Goal: Transaction & Acquisition: Purchase product/service

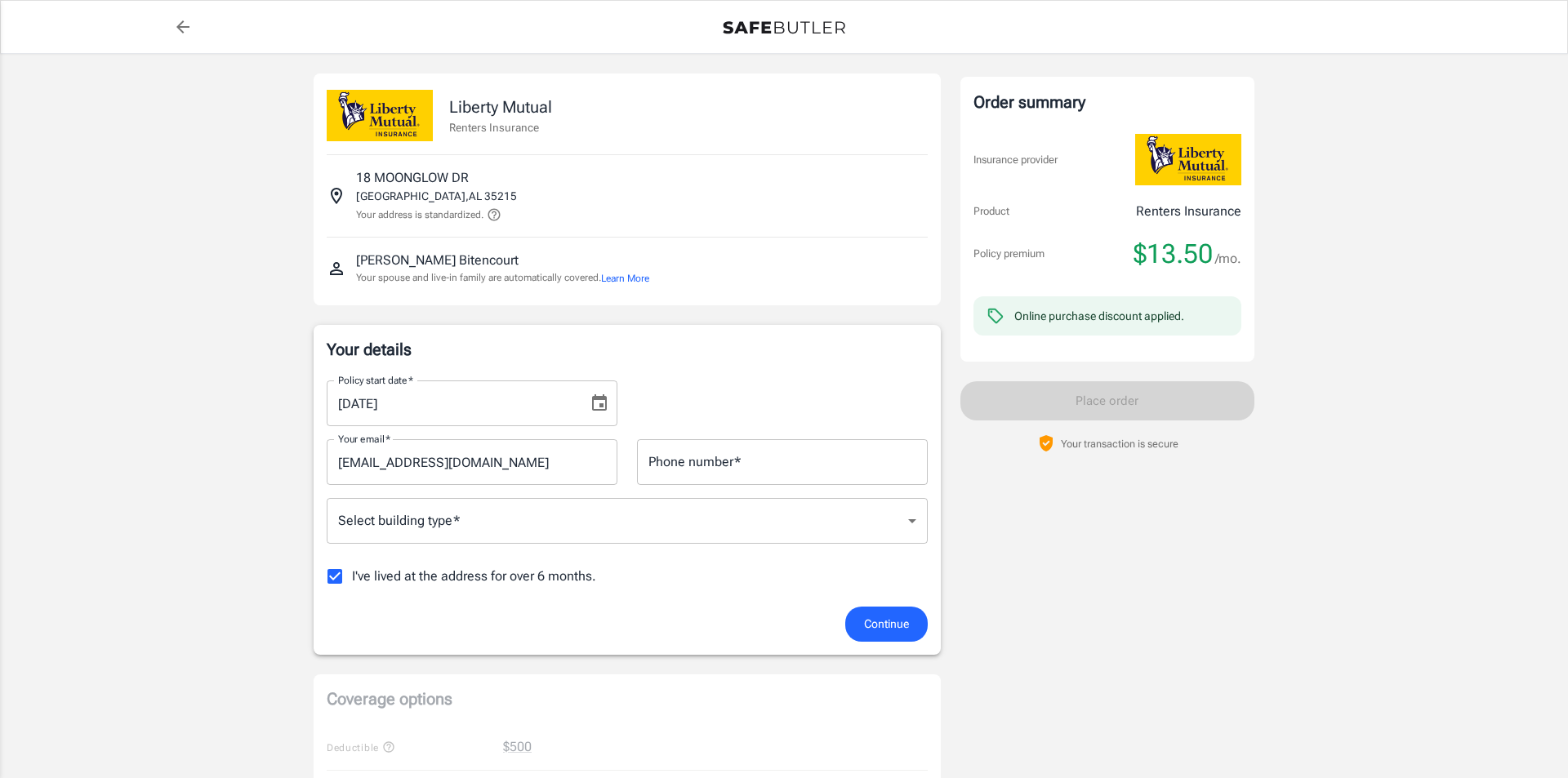
click at [395, 521] on body "Policy premium $ 13.50 /mo Liberty Mutual Renters Insurance [STREET_ADDRESS][PE…" at bounding box center [784, 772] width 1568 height 1544
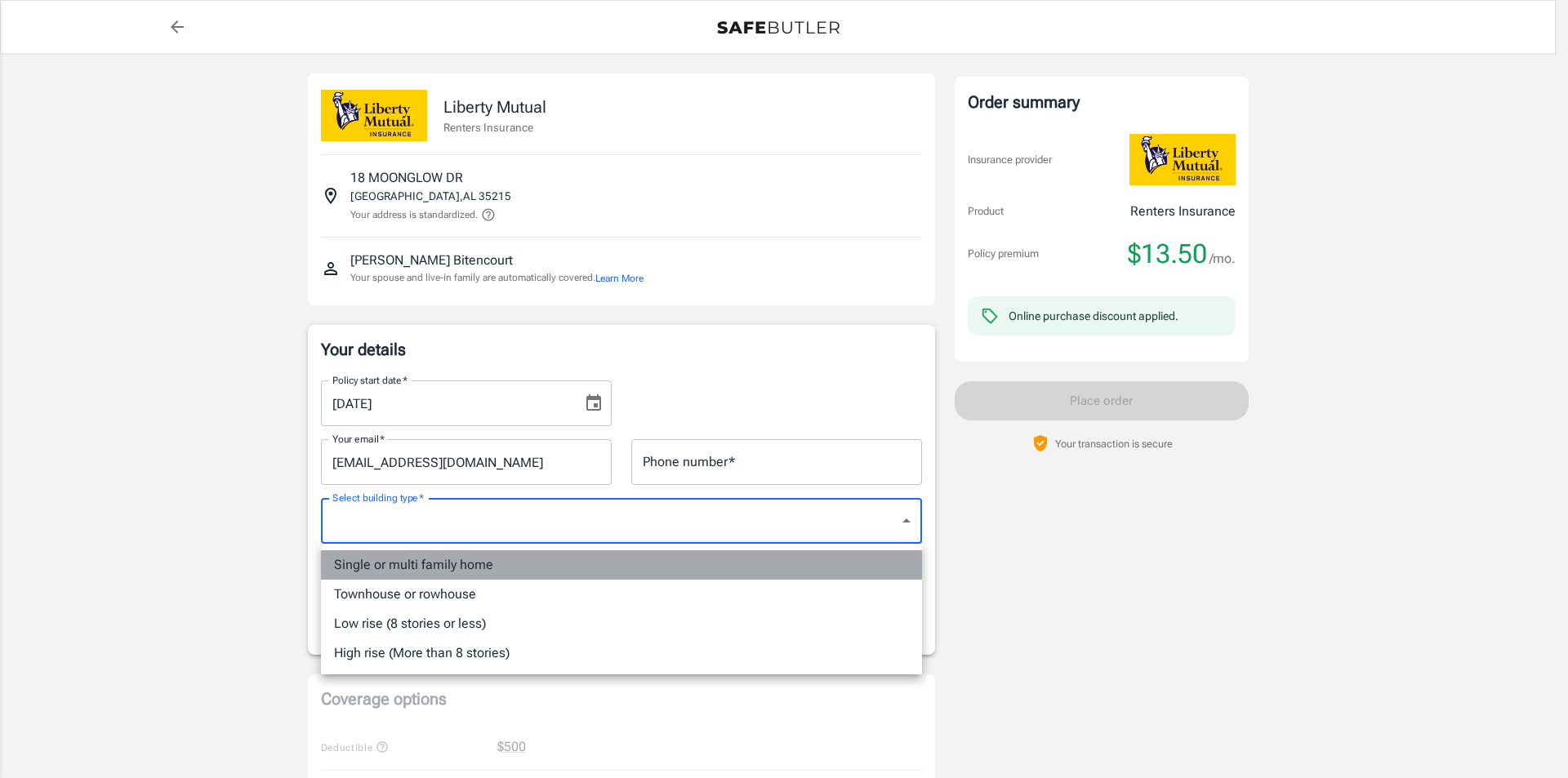
click at [402, 567] on li "Single or multi family home" at bounding box center [621, 565] width 602 height 29
type input "singlefamily"
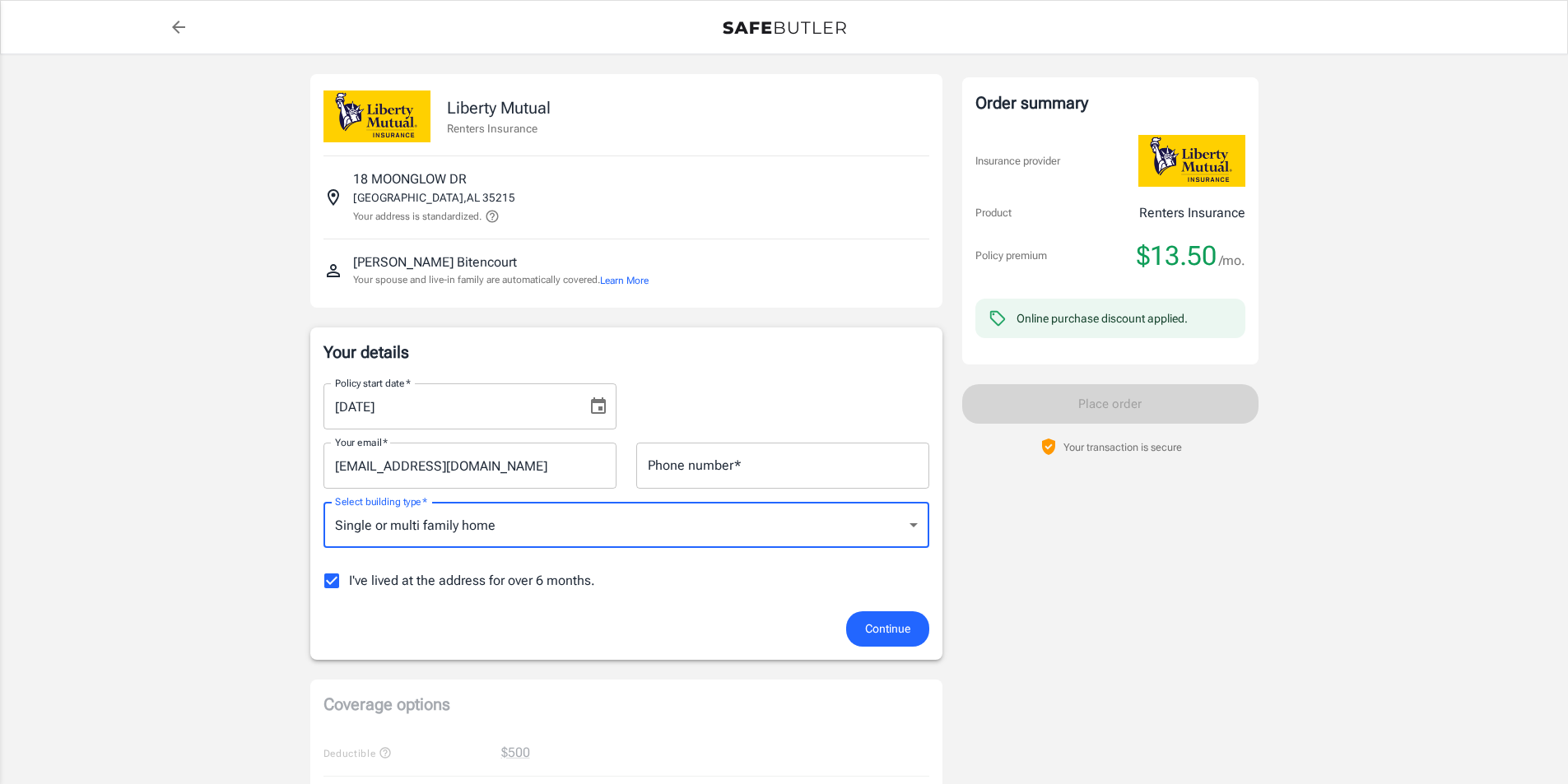
click at [334, 579] on input "I've lived at the address for over 6 months." at bounding box center [332, 581] width 35 height 35
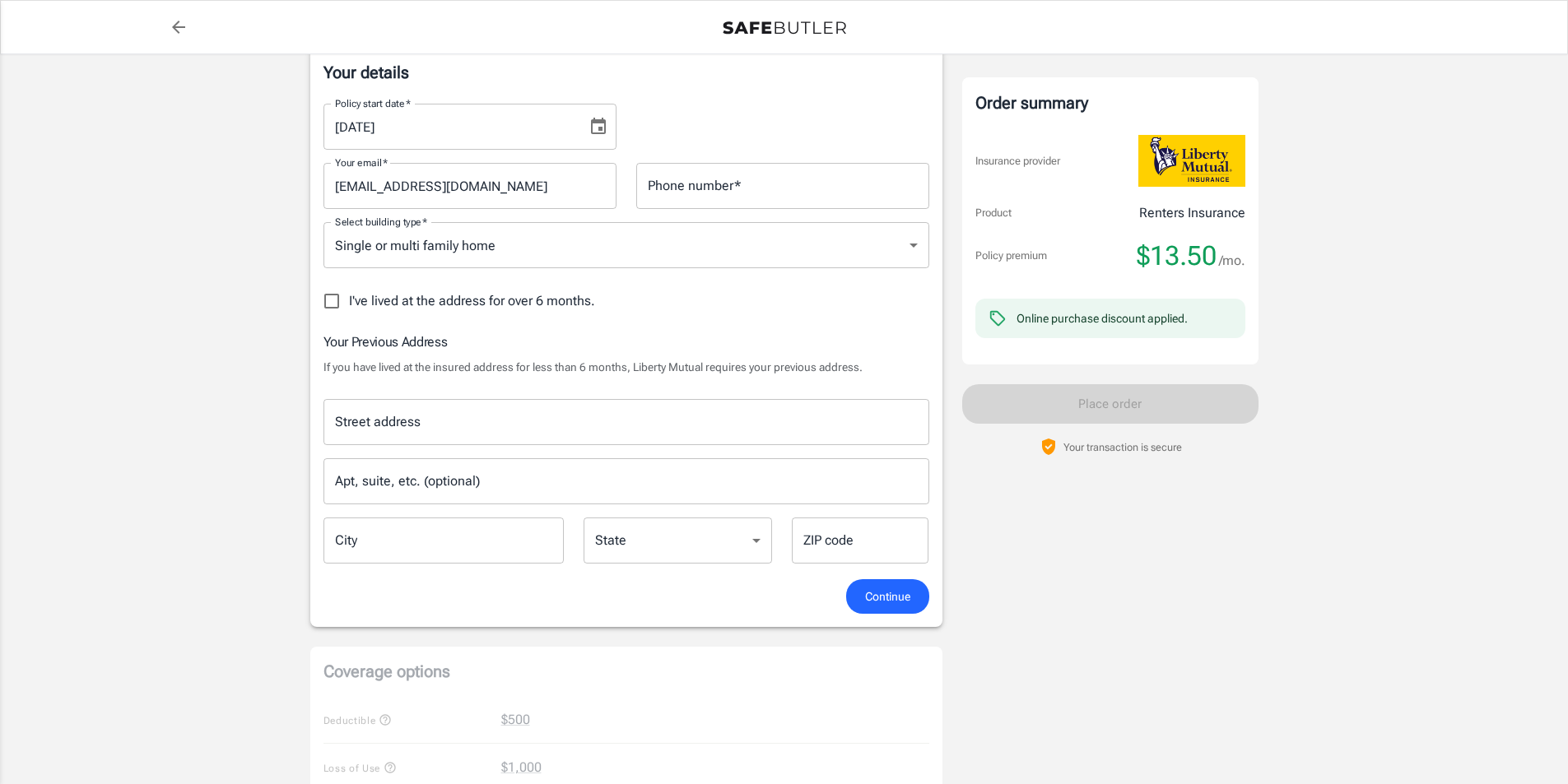
scroll to position [329, 0]
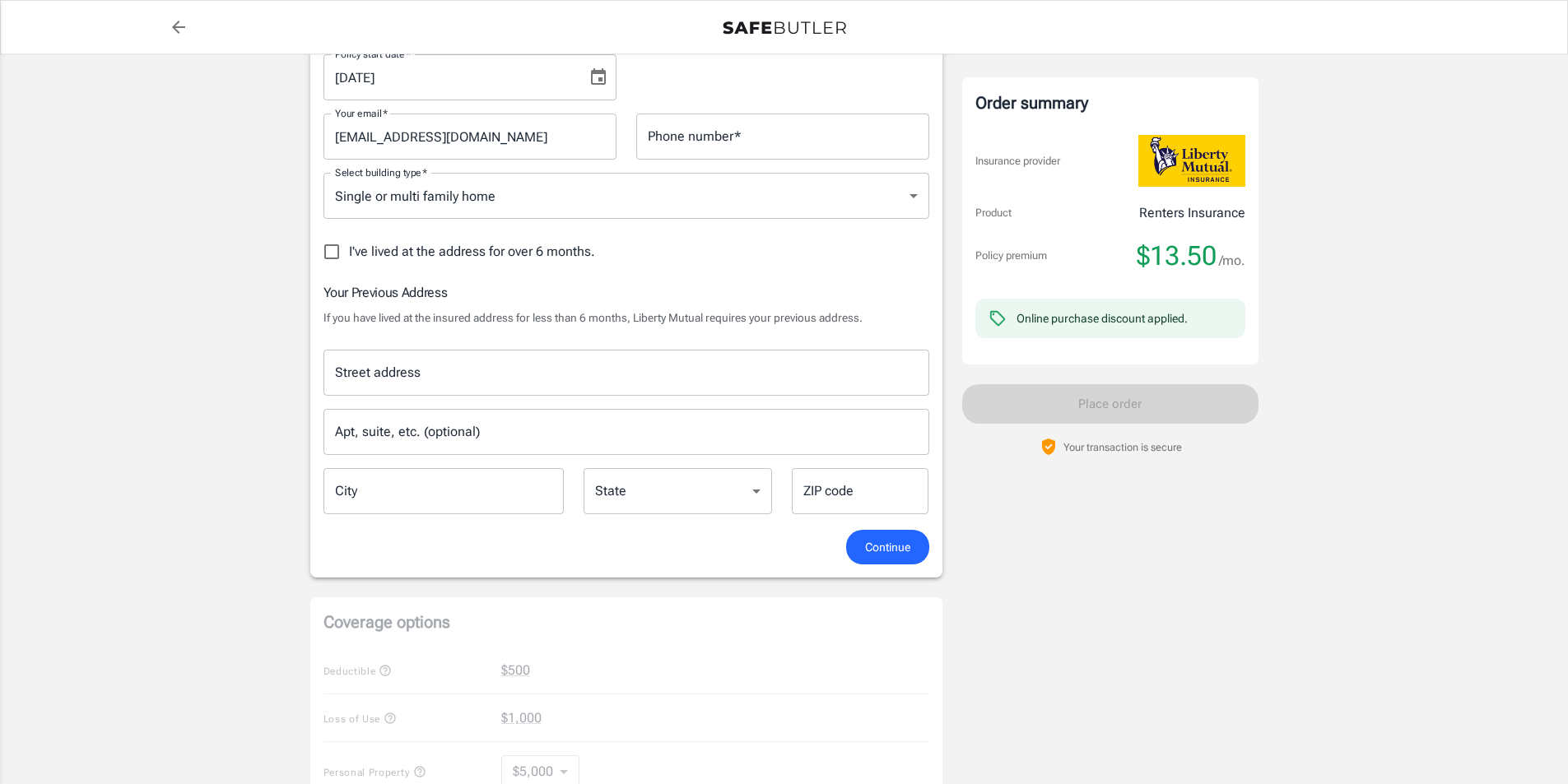
click at [334, 251] on input "I've lived at the address for over 6 months." at bounding box center [332, 252] width 35 height 35
checkbox input "true"
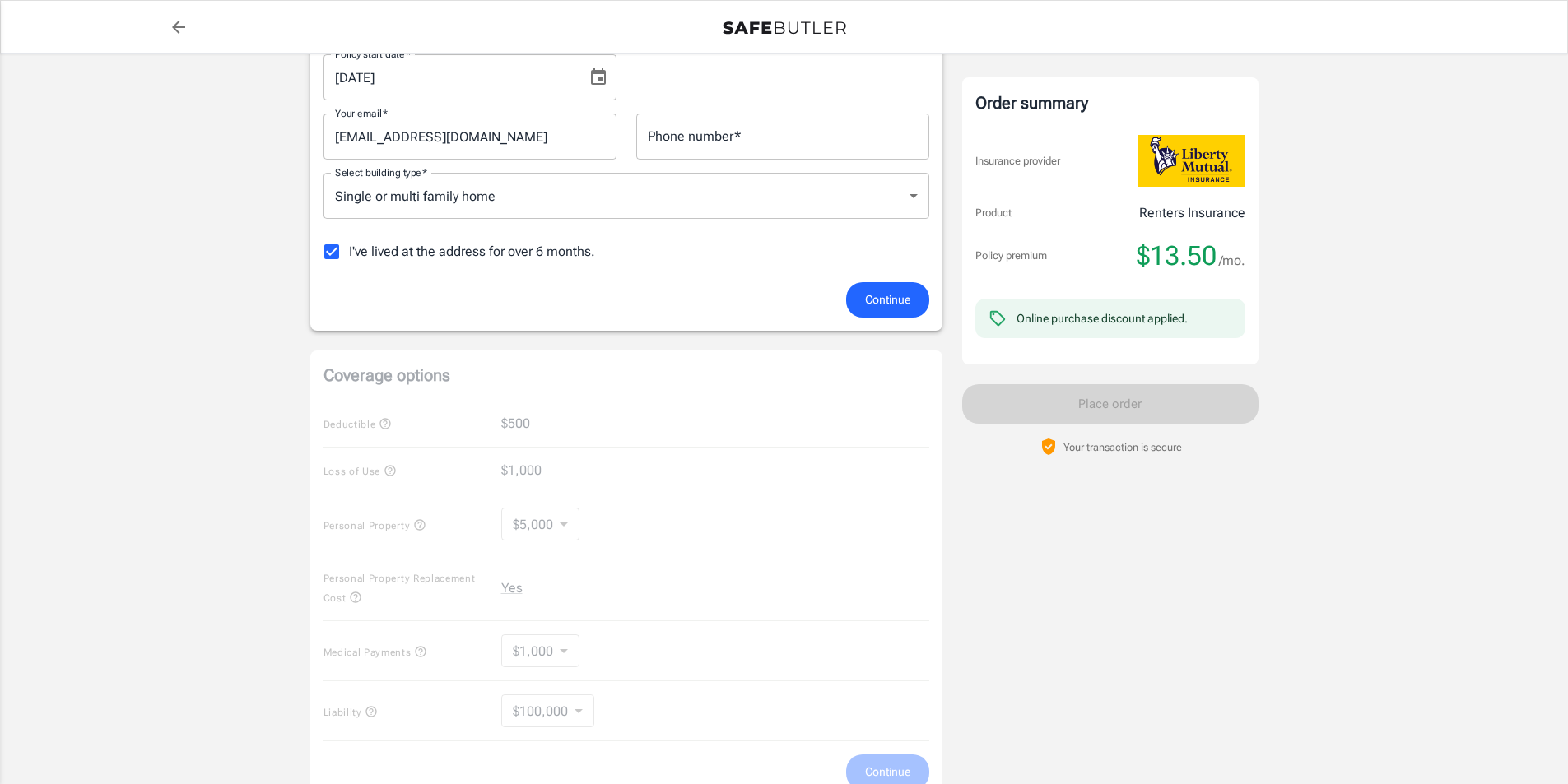
click at [890, 291] on span "Continue" at bounding box center [888, 300] width 46 height 20
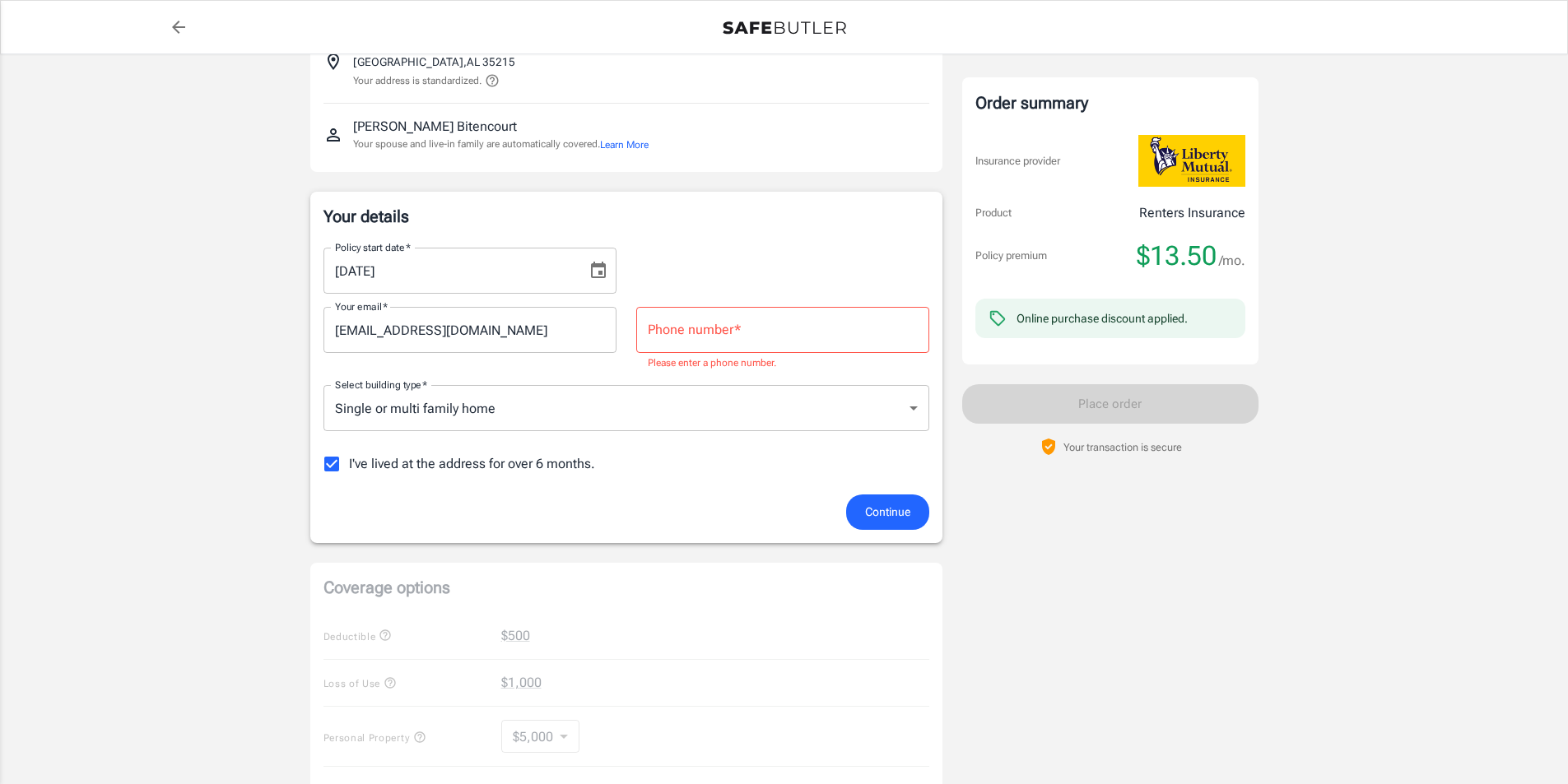
scroll to position [74, 0]
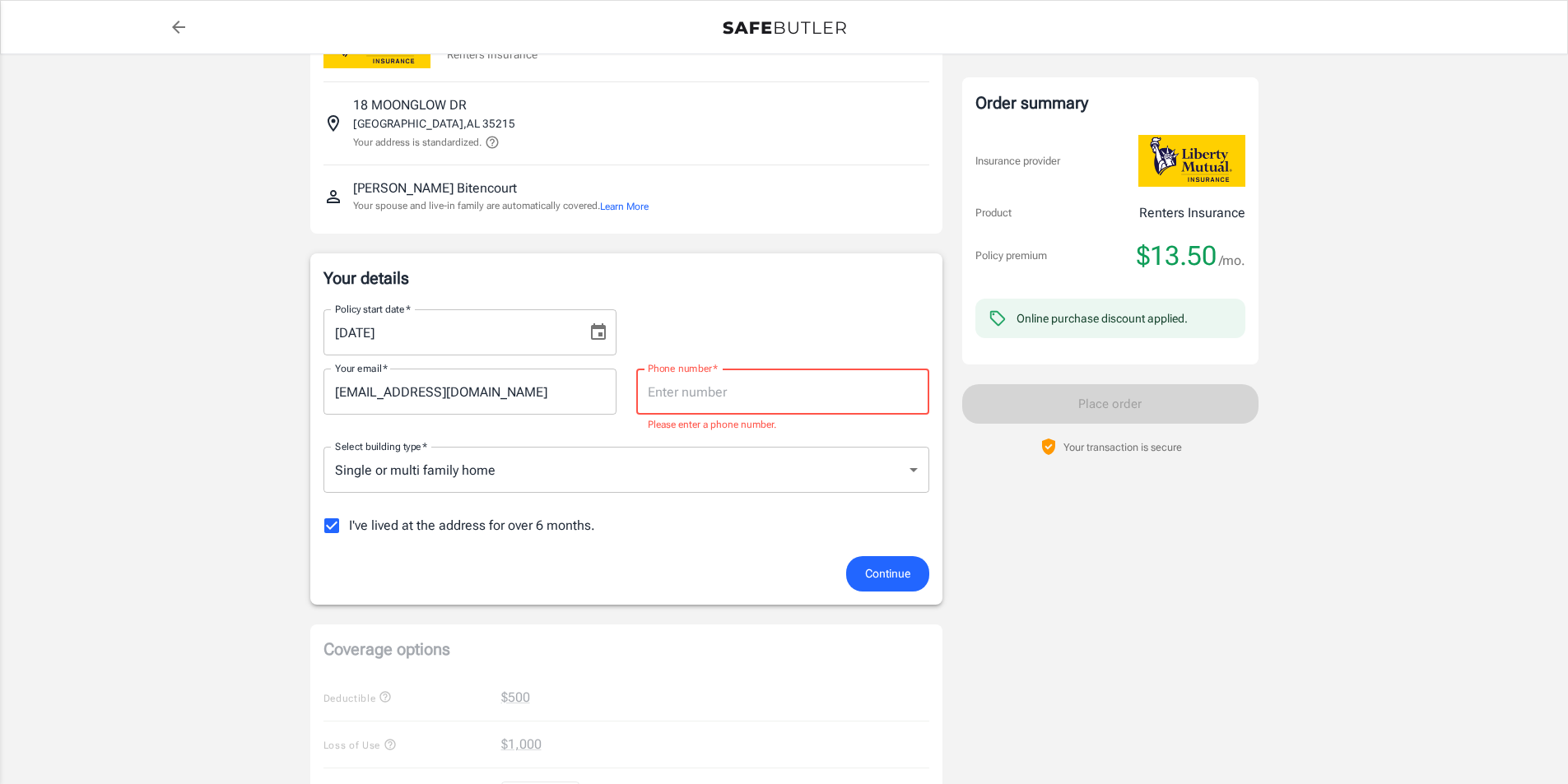
click at [691, 384] on input "Phone number   *" at bounding box center [783, 391] width 293 height 46
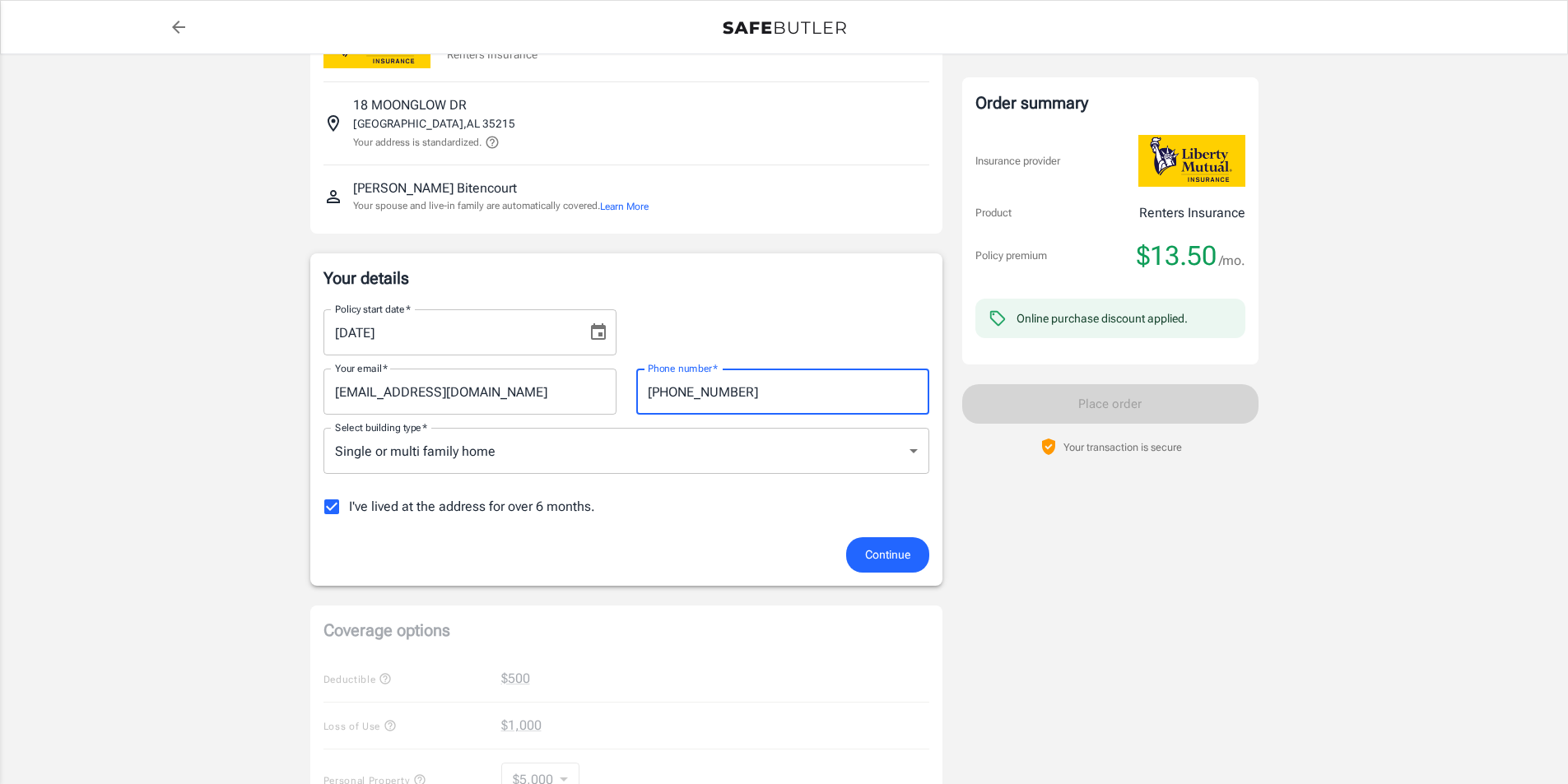
type input "[PHONE_NUMBER]"
click at [890, 548] on span "Continue" at bounding box center [888, 554] width 46 height 20
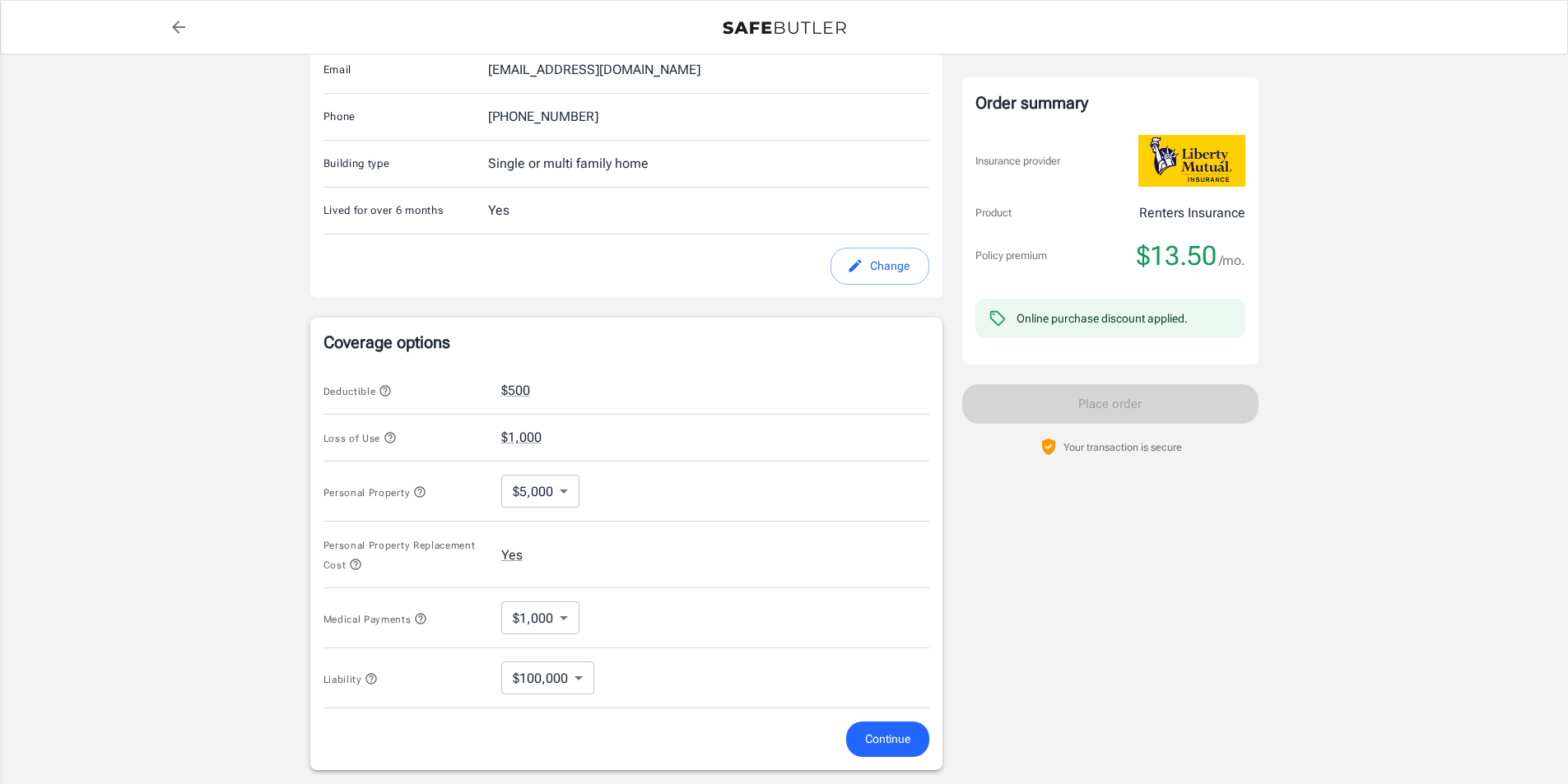
scroll to position [528, 0]
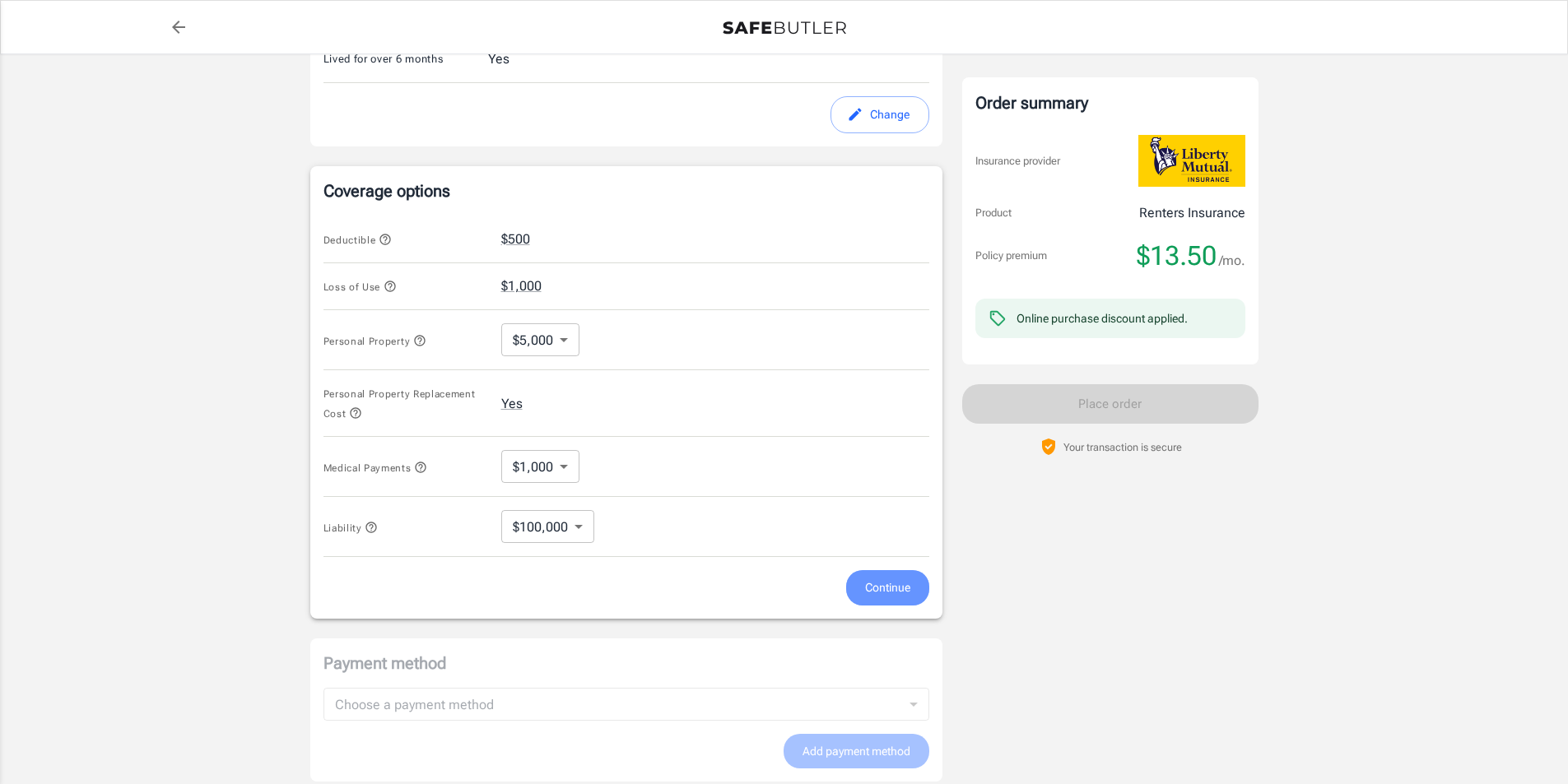
click at [890, 599] on button "Continue" at bounding box center [888, 588] width 83 height 35
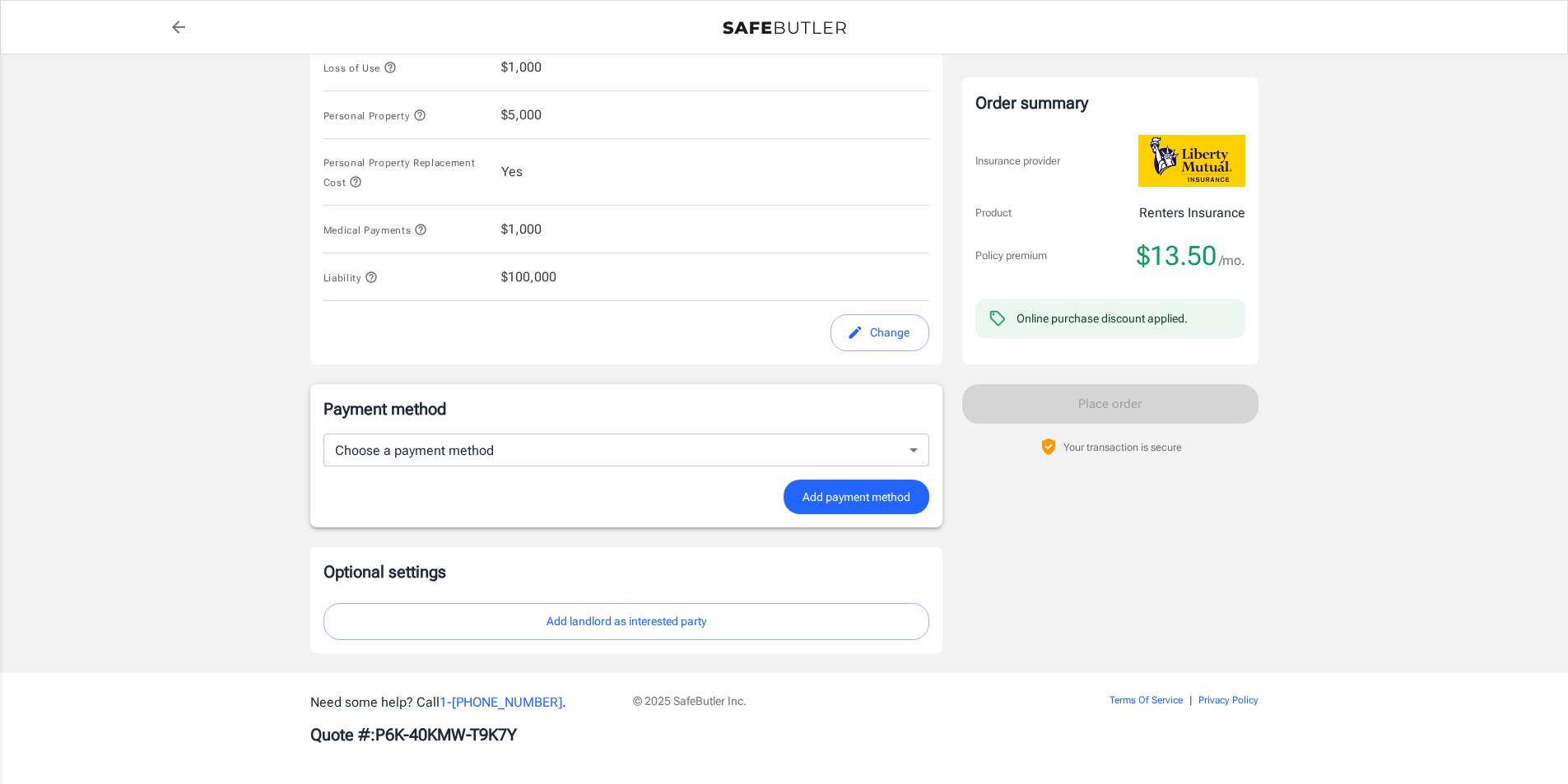
scroll to position [751, 0]
